Goal: Information Seeking & Learning: Learn about a topic

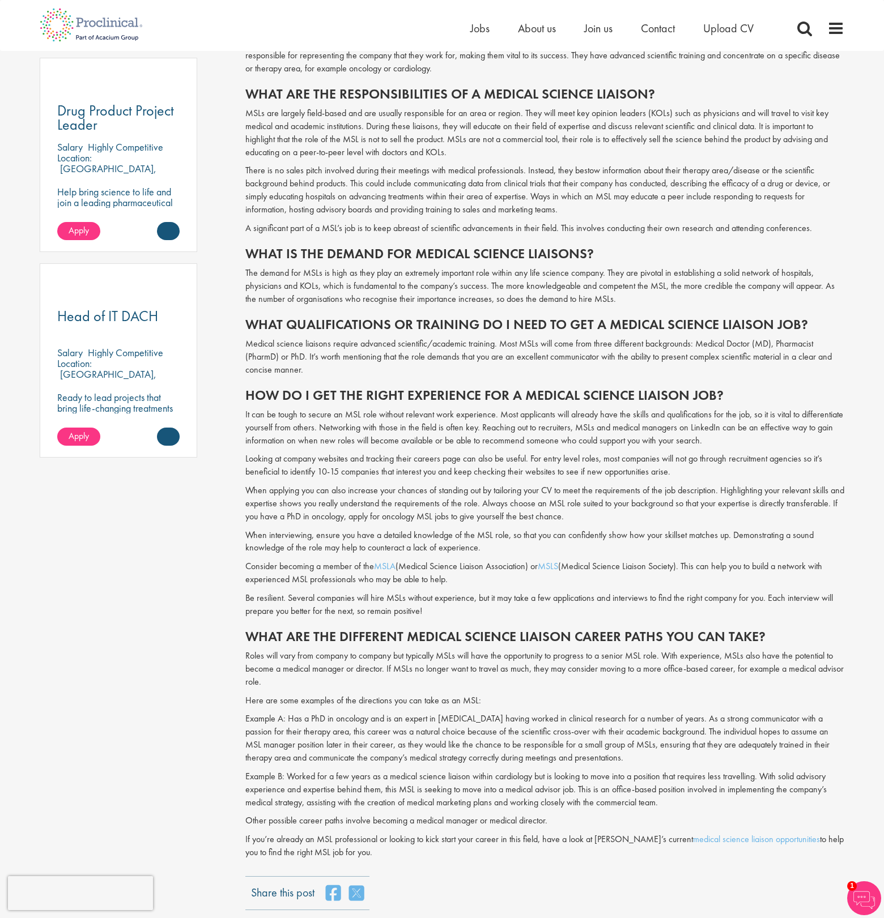
scroll to position [708, 0]
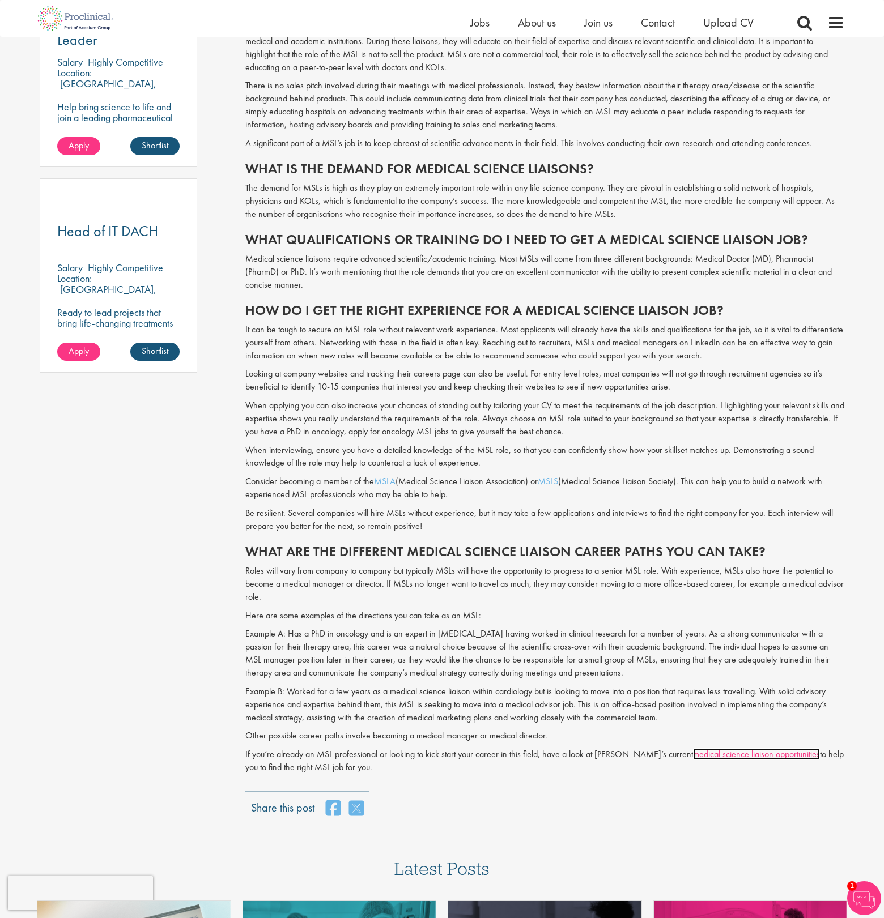
click at [705, 752] on link "medical science liaison opportunities" at bounding box center [756, 754] width 127 height 12
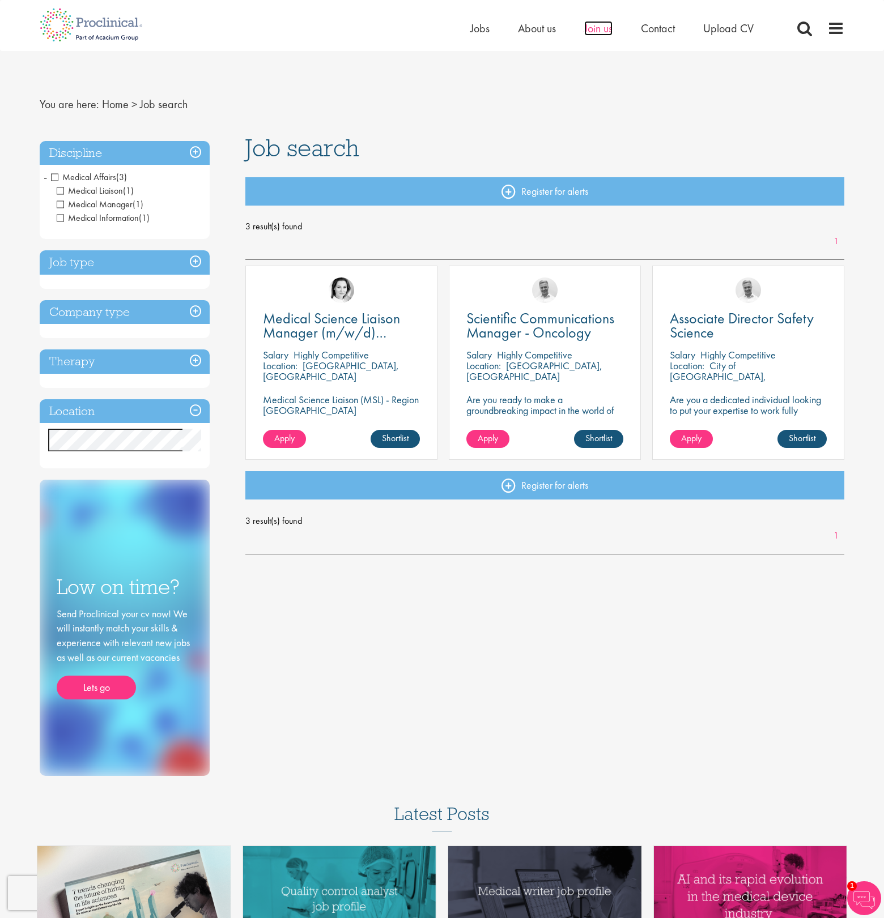
click at [593, 28] on span "Join us" at bounding box center [598, 28] width 28 height 15
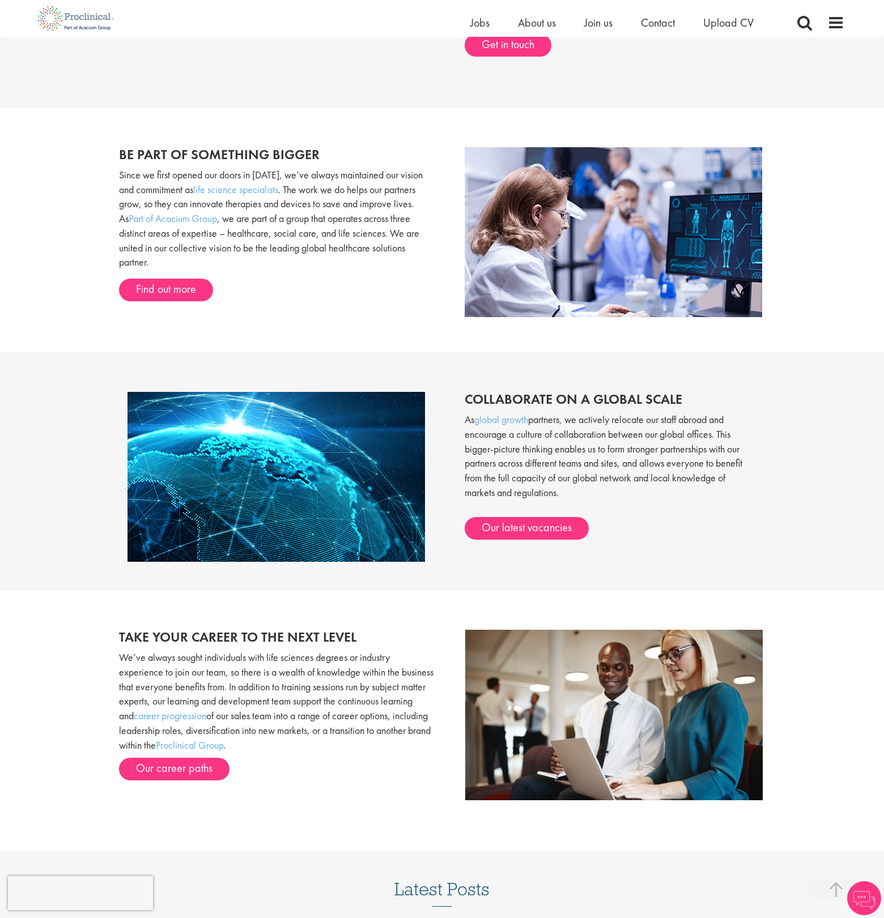
scroll to position [708, 0]
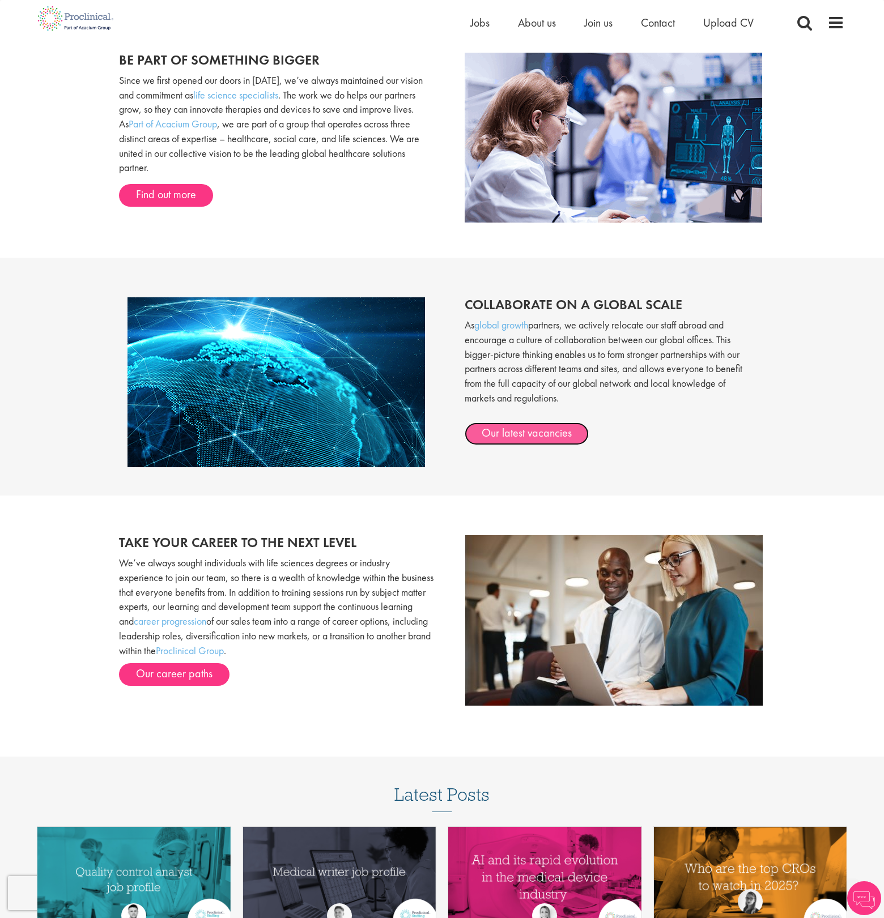
click at [538, 436] on link "Our latest vacancies" at bounding box center [527, 434] width 124 height 23
